Goal: Navigation & Orientation: Go to known website

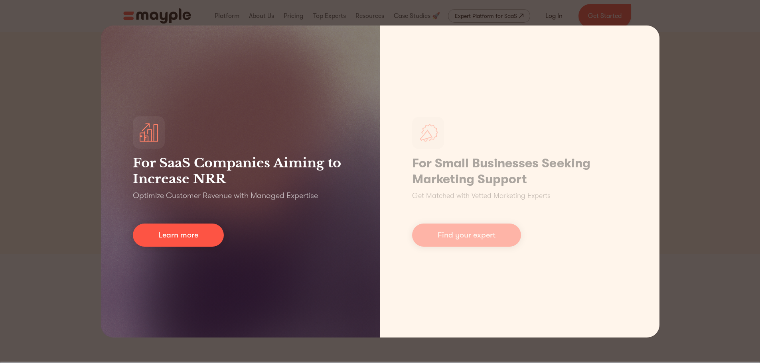
click at [256, 107] on div "For SaaS Companies Aiming to Increase NRR Optimize Customer Revenue with Manage…" at bounding box center [240, 182] width 279 height 312
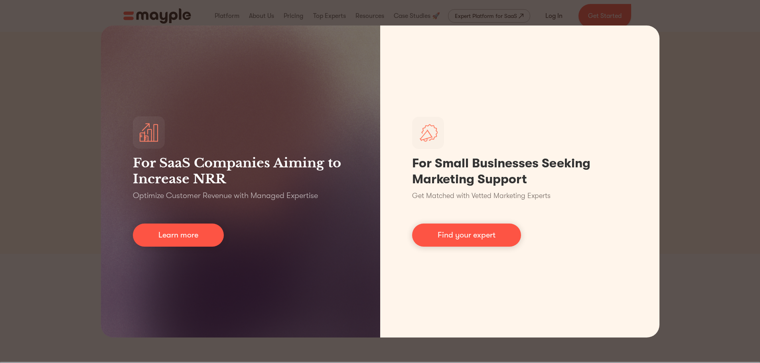
click at [93, 23] on div "For SaaS Companies Aiming to Increase NRR Optimize Customer Revenue with Manage…" at bounding box center [380, 181] width 760 height 363
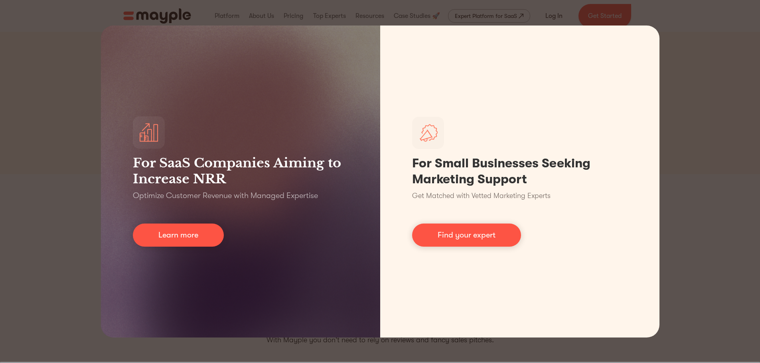
scroll to position [239, 0]
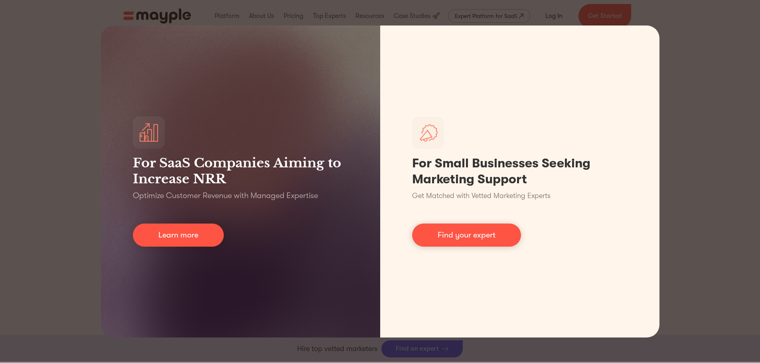
click at [731, 237] on div "For SaaS Companies Aiming to Increase NRR Optimize Customer Revenue with Manage…" at bounding box center [380, 181] width 760 height 363
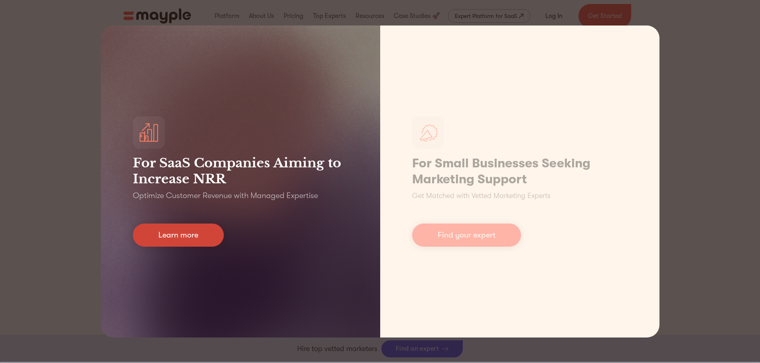
click at [180, 244] on link "Learn more" at bounding box center [178, 235] width 91 height 23
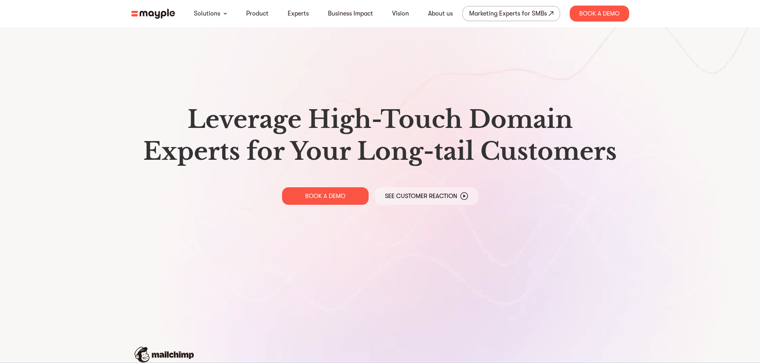
click at [152, 13] on img at bounding box center [153, 14] width 44 height 10
click at [144, 10] on img at bounding box center [153, 14] width 44 height 10
